Goal: Task Accomplishment & Management: Use online tool/utility

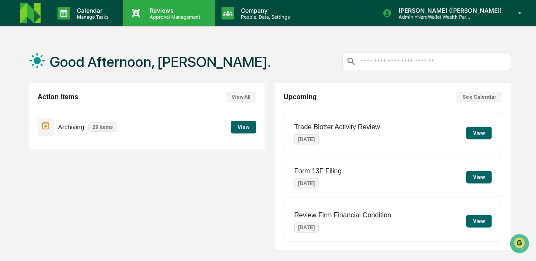
click at [161, 11] on p "Reviews" at bounding box center [174, 10] width 62 height 7
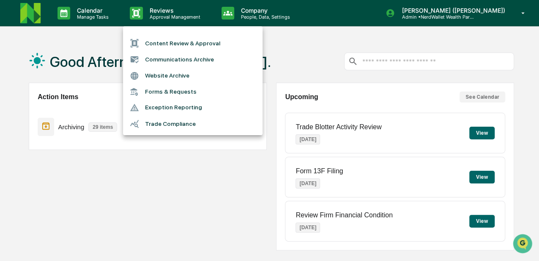
click at [171, 41] on li "Content Review & Approval" at bounding box center [193, 43] width 140 height 16
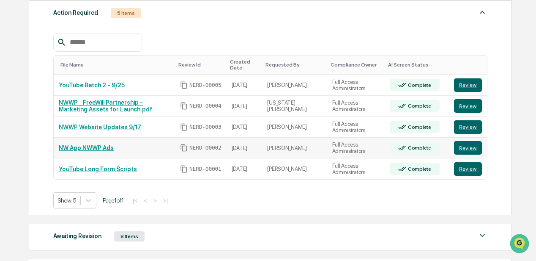
scroll to position [141, 0]
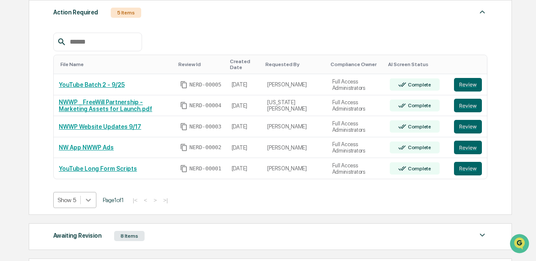
click at [90, 200] on body "Calendar Manage Tasks Reviews Approval Management Company People, Data, Setting…" at bounding box center [268, 115] width 536 height 513
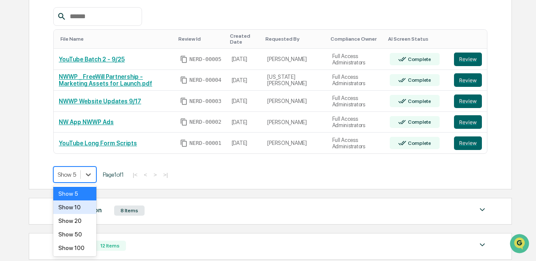
click at [77, 206] on div "Show 10" at bounding box center [74, 207] width 43 height 14
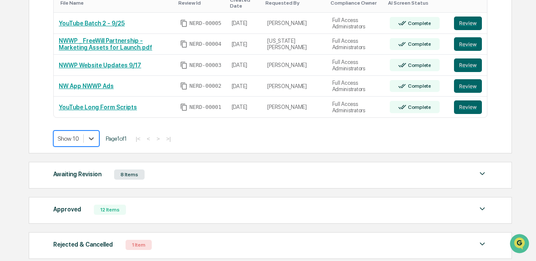
scroll to position [251, 0]
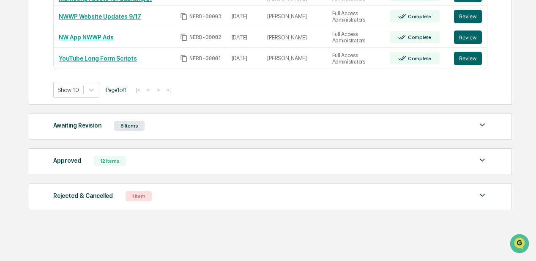
click at [80, 125] on div "Awaiting Revision" at bounding box center [77, 125] width 48 height 11
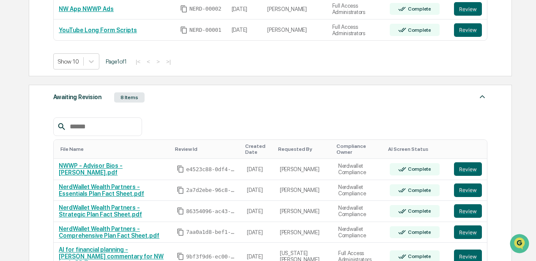
scroll to position [307, 0]
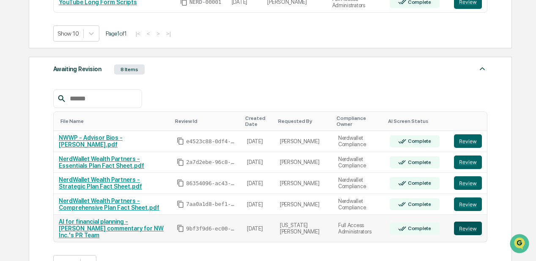
click at [464, 221] on button "Review" at bounding box center [468, 228] width 28 height 14
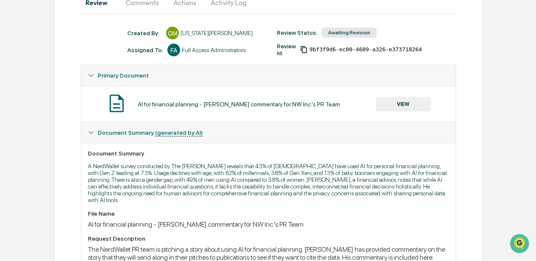
scroll to position [28, 0]
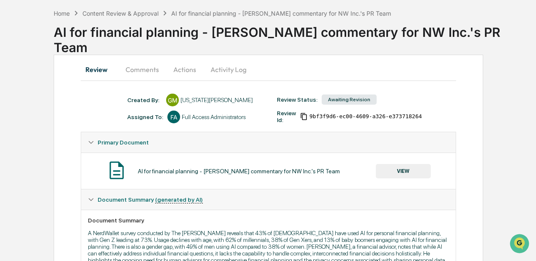
click at [137, 70] on button "Comments" at bounding box center [142, 69] width 47 height 20
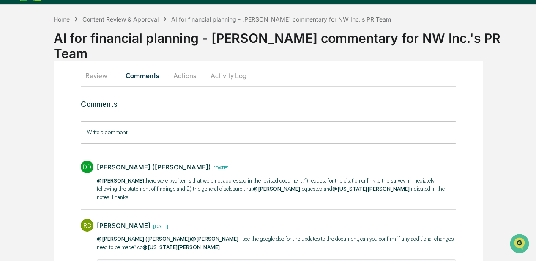
scroll to position [56, 0]
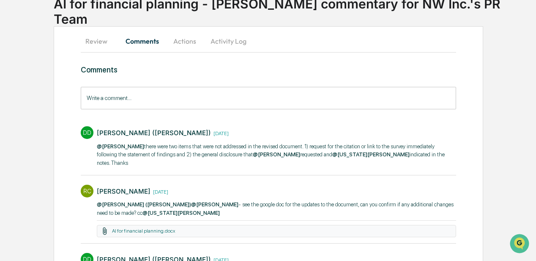
click at [105, 162] on div "DD DeeAnn Mays (Dempsey) 3 weeks ago @Rachel Carlisle there were two items that…" at bounding box center [269, 148] width 376 height 53
